Goal: Find specific page/section: Find specific page/section

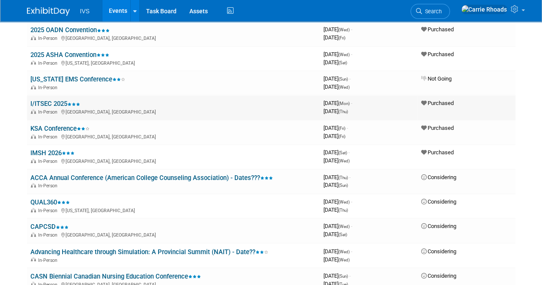
scroll to position [600, 0]
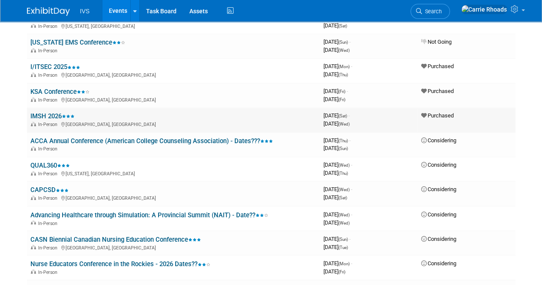
click at [46, 118] on link "IMSH 2026" at bounding box center [52, 116] width 44 height 8
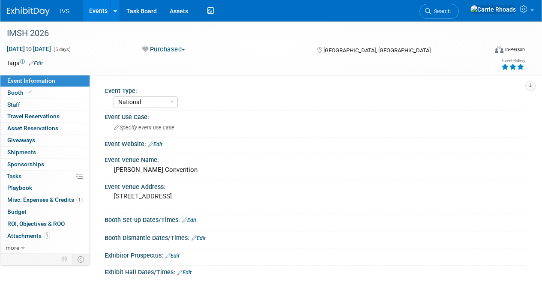
select select "National"
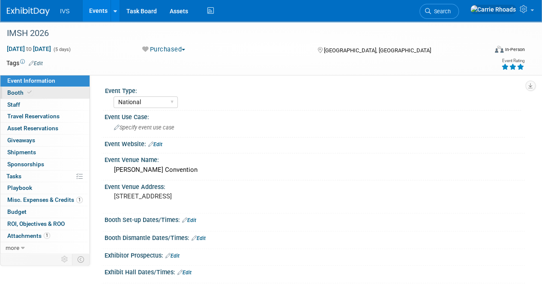
click at [20, 91] on span "Booth" at bounding box center [20, 92] width 26 height 7
